Goal: Information Seeking & Learning: Learn about a topic

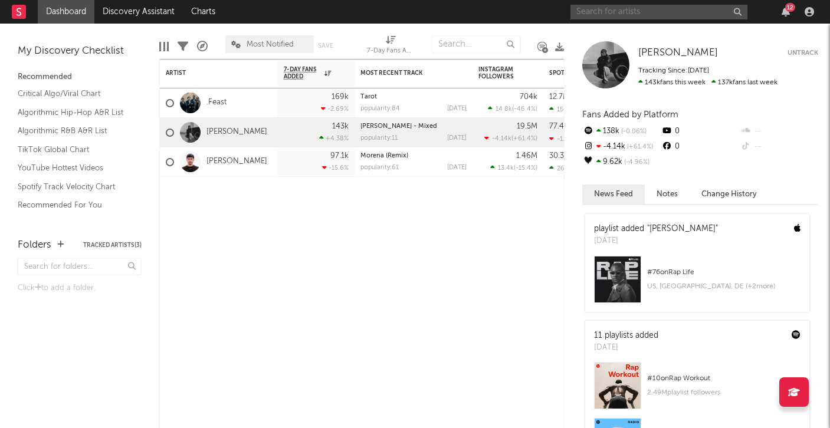
click at [601, 8] on input "text" at bounding box center [659, 12] width 177 height 15
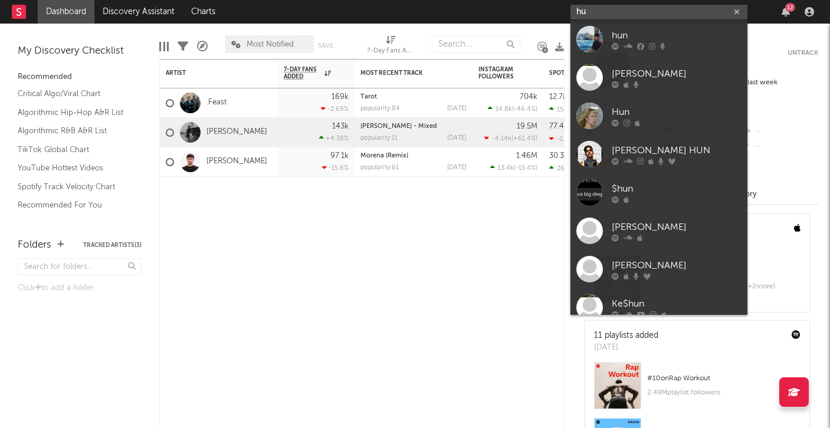
type input "h"
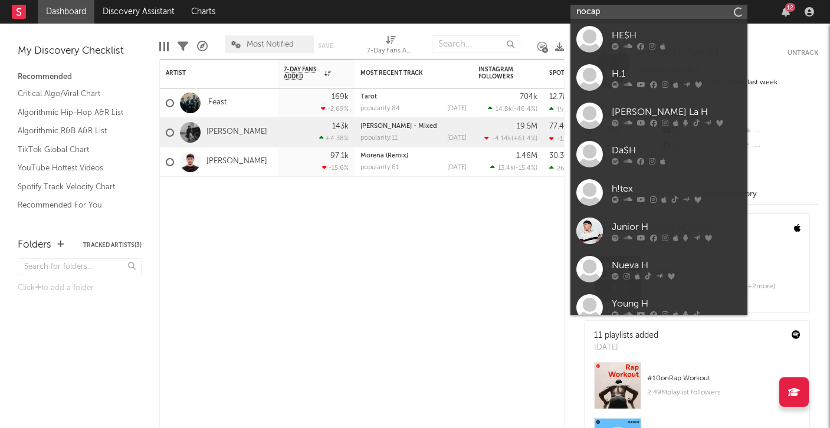
type input "nocap"
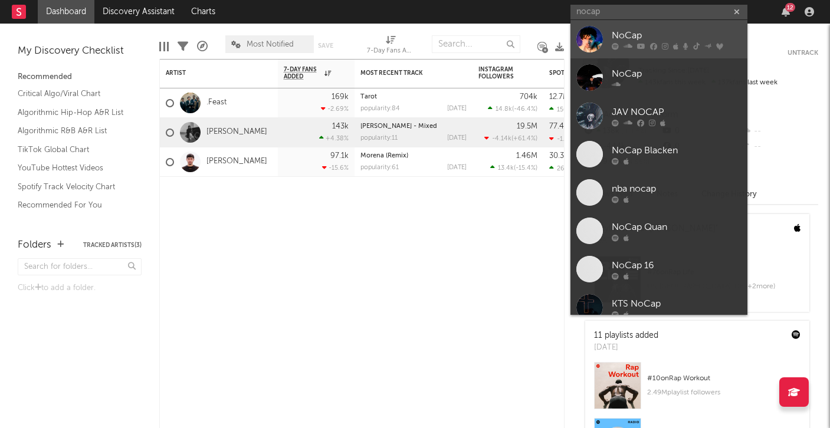
click at [611, 42] on link "NoCap" at bounding box center [659, 39] width 177 height 38
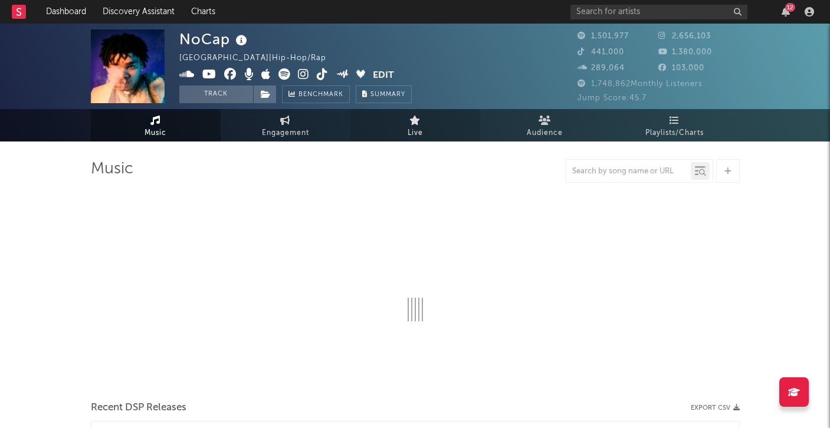
select select "6m"
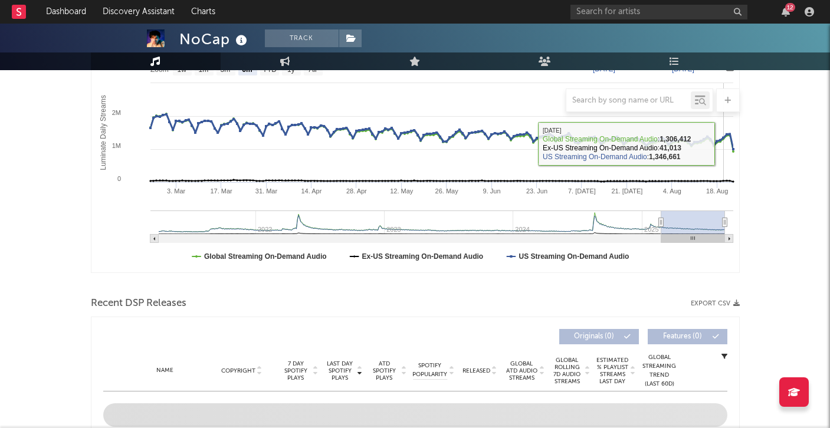
scroll to position [196, 0]
